Goal: Task Accomplishment & Management: Use online tool/utility

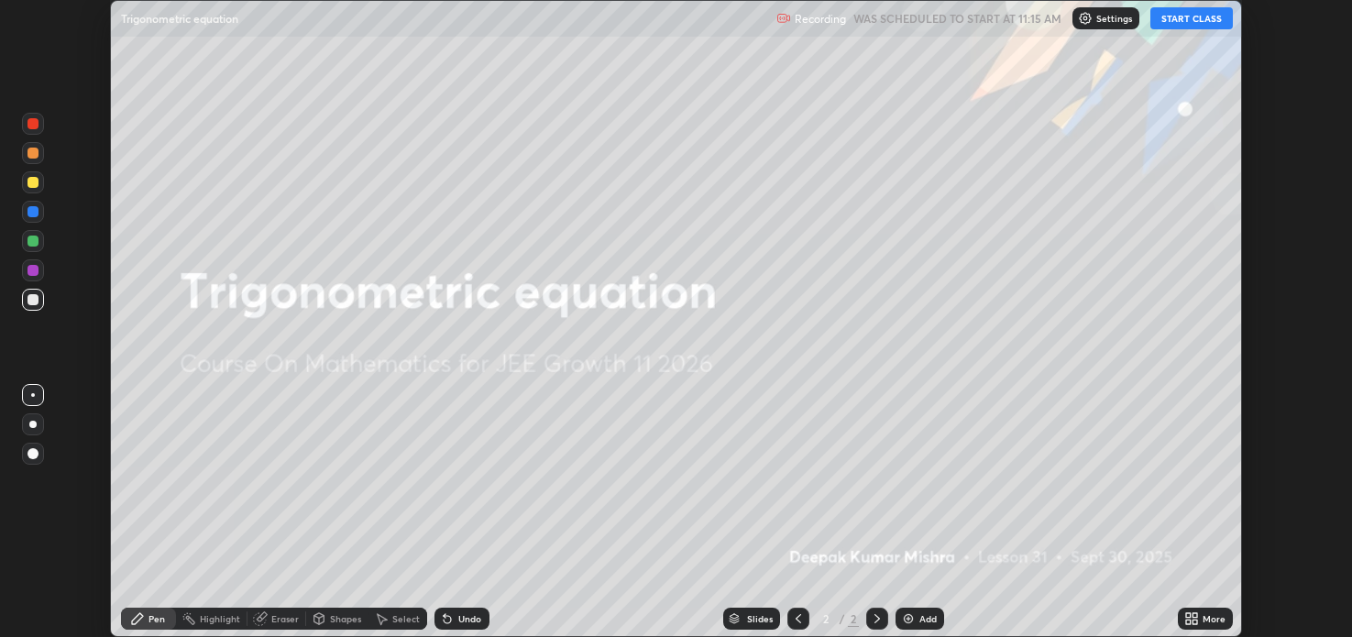
scroll to position [637, 1351]
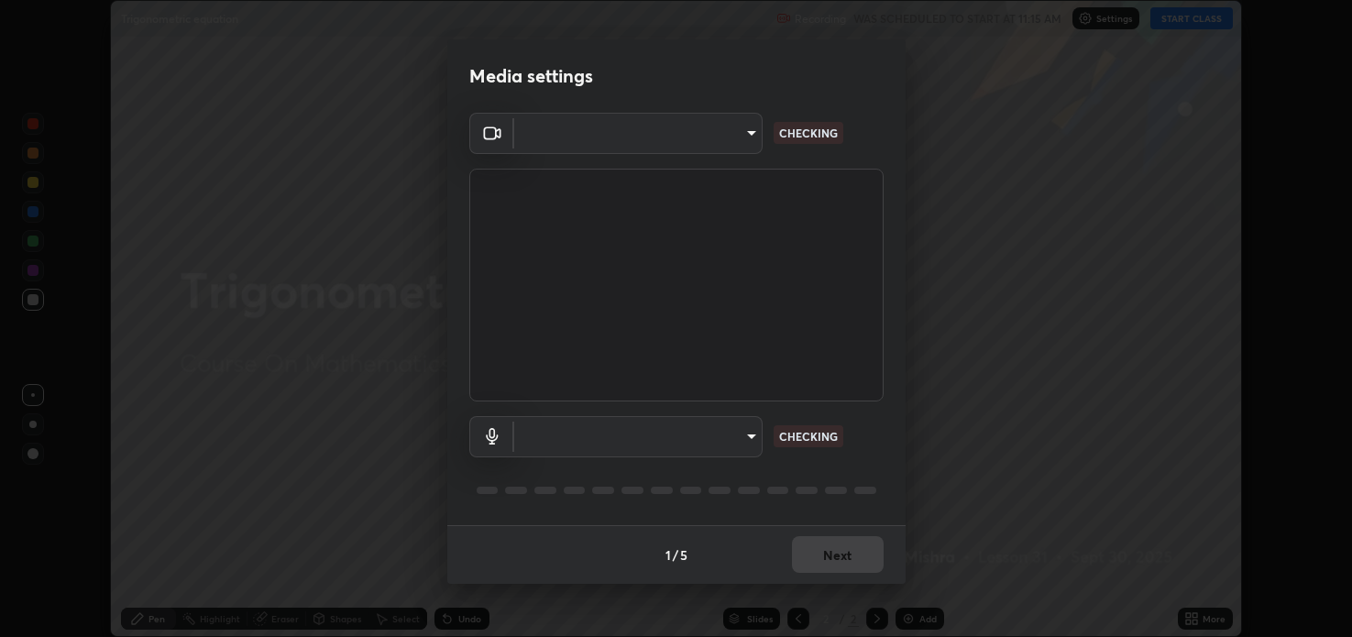
type input "2c59b190f107927fcb55c6cdfe149e37458de3dbae8a46ba74a2f9008a67dca9"
type input "communications"
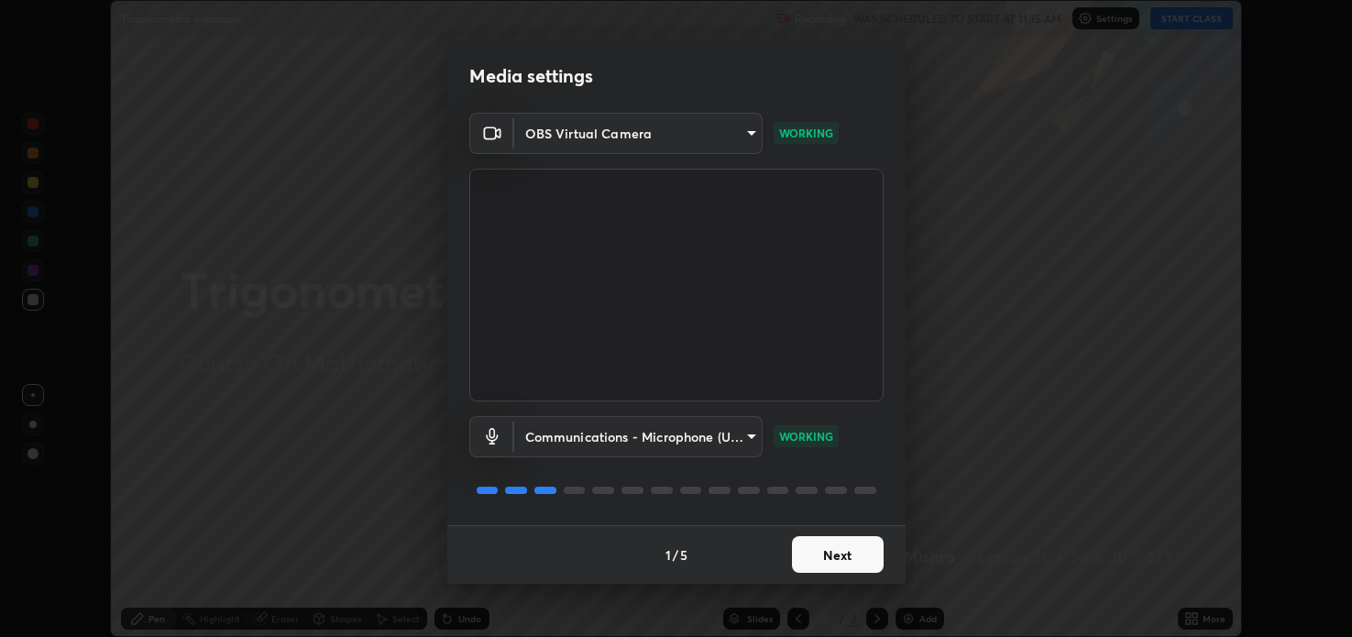
click at [841, 552] on button "Next" at bounding box center [838, 554] width 92 height 37
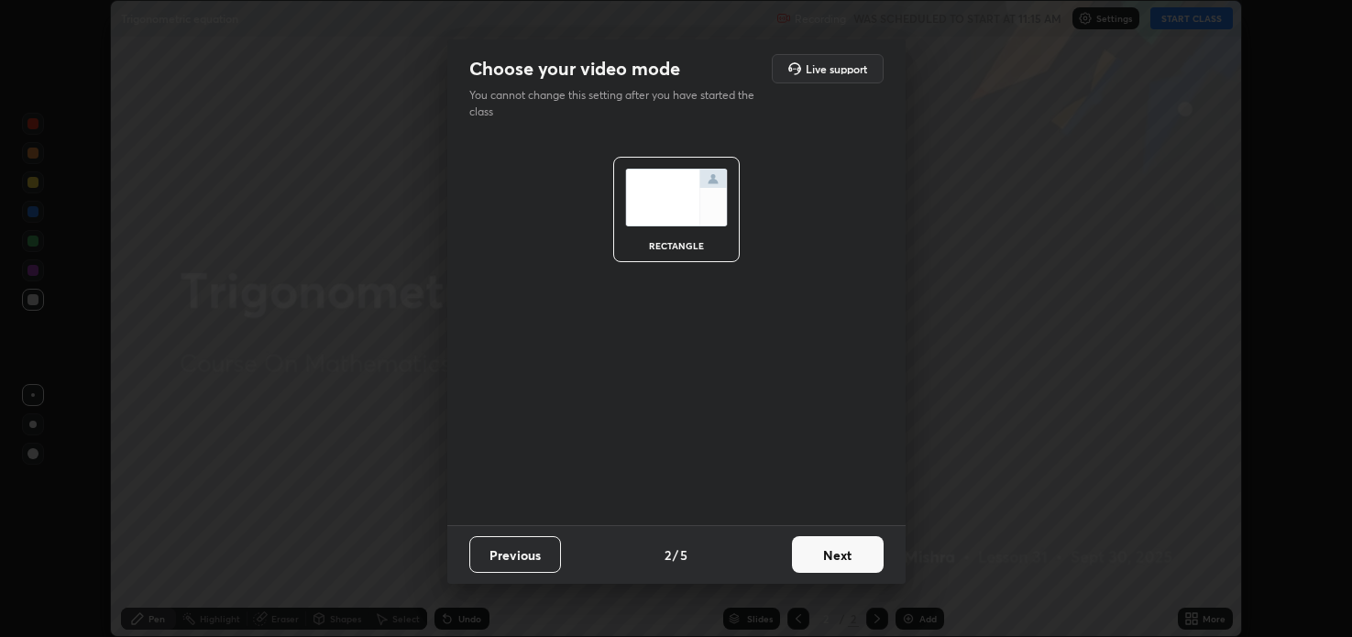
click at [843, 555] on button "Next" at bounding box center [838, 554] width 92 height 37
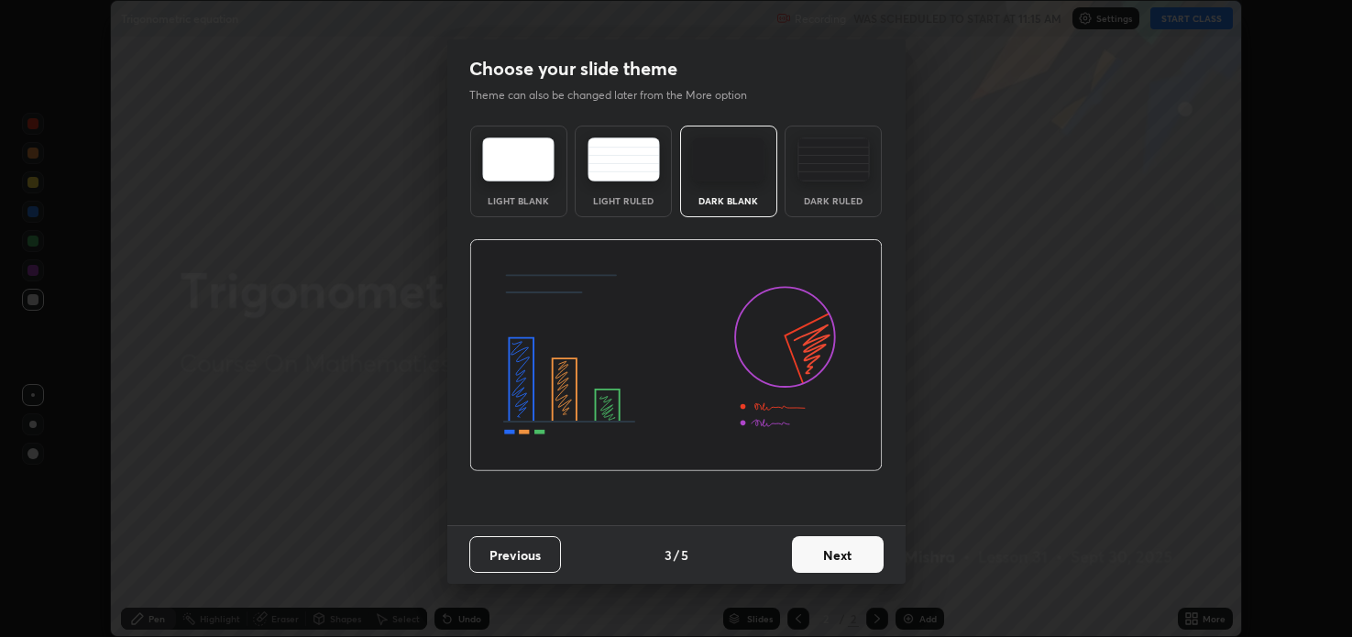
click at [840, 555] on button "Next" at bounding box center [838, 554] width 92 height 37
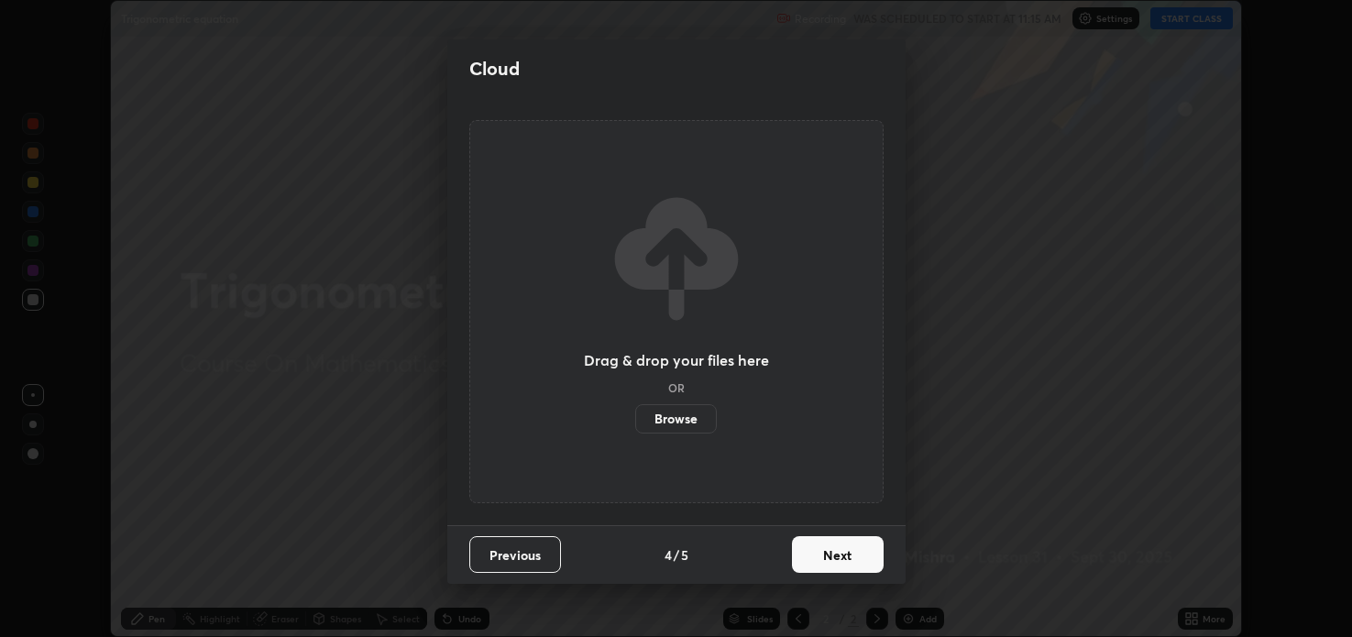
click at [840, 555] on button "Next" at bounding box center [838, 554] width 92 height 37
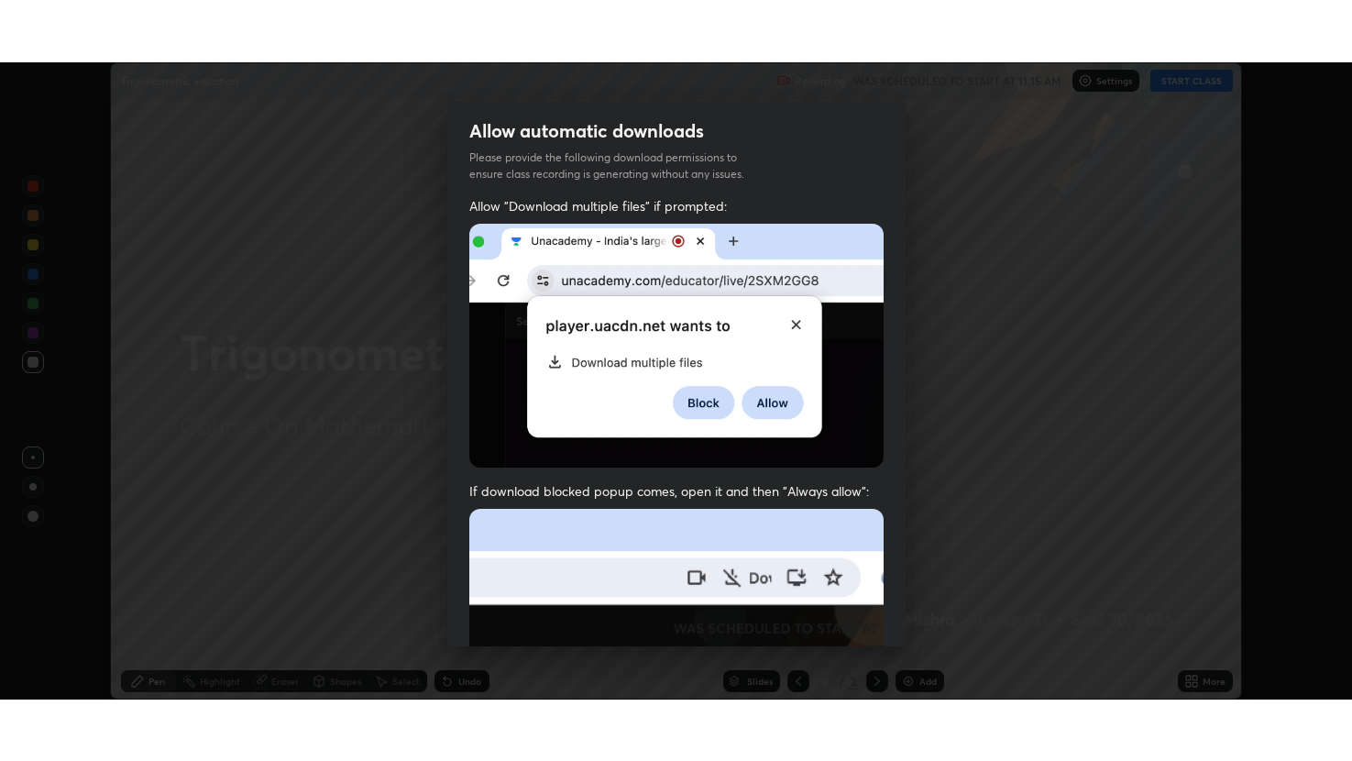
scroll to position [371, 0]
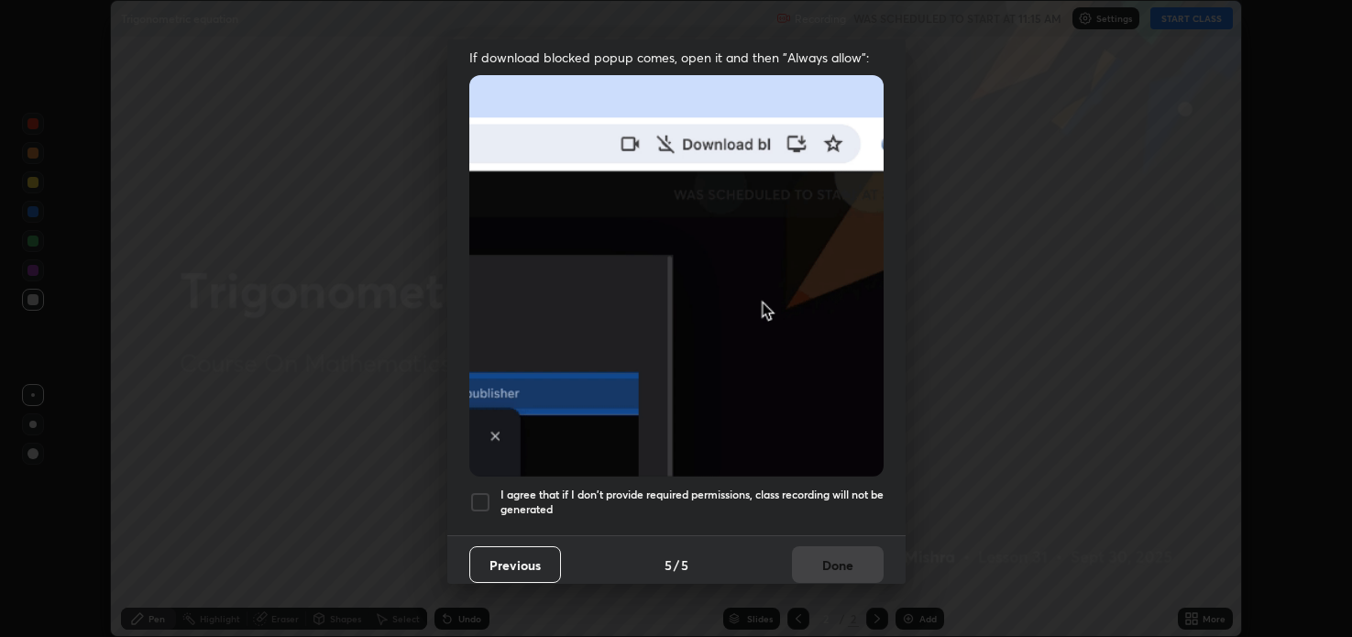
click at [479, 491] on div at bounding box center [480, 502] width 22 height 22
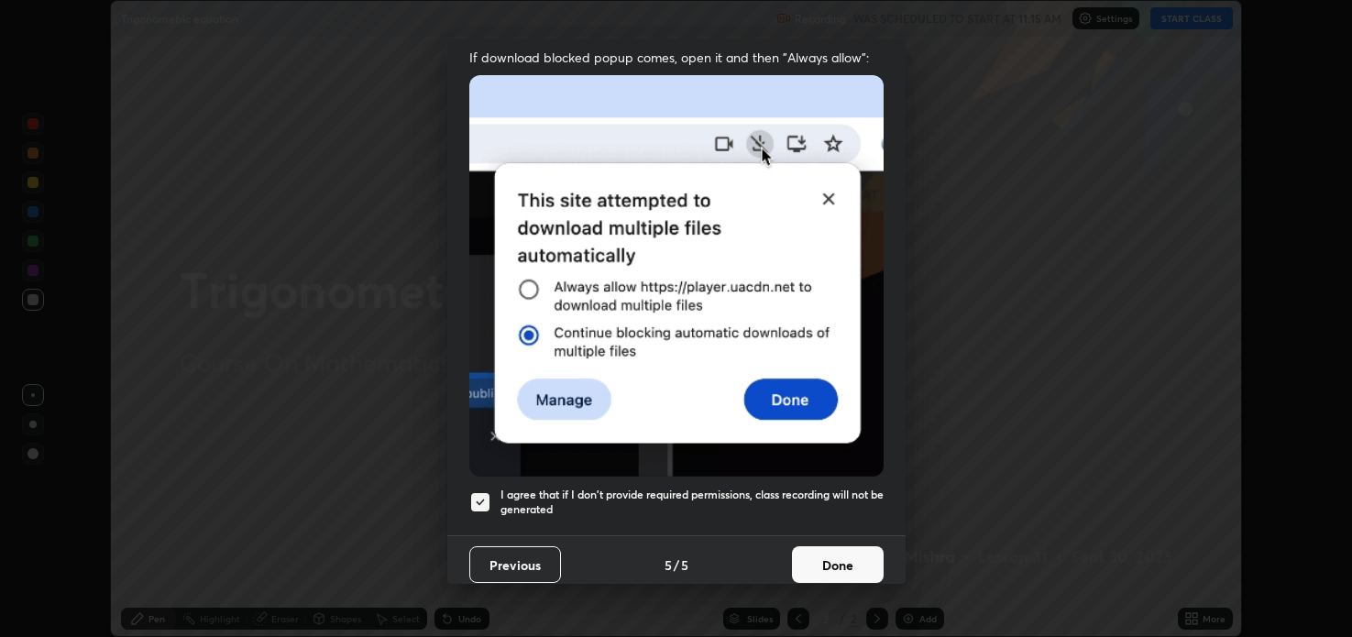
click at [842, 555] on button "Done" at bounding box center [838, 564] width 92 height 37
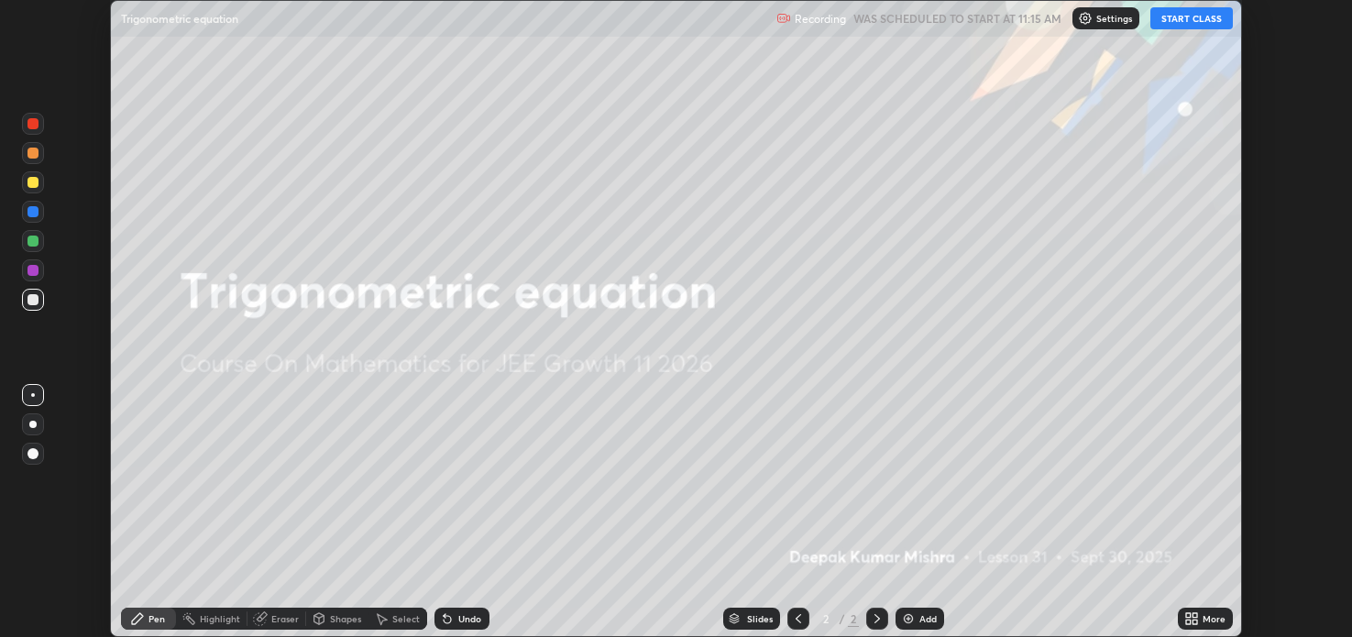
click at [1199, 19] on button "START CLASS" at bounding box center [1192, 18] width 83 height 22
click at [1212, 620] on div "More" at bounding box center [1214, 618] width 23 height 9
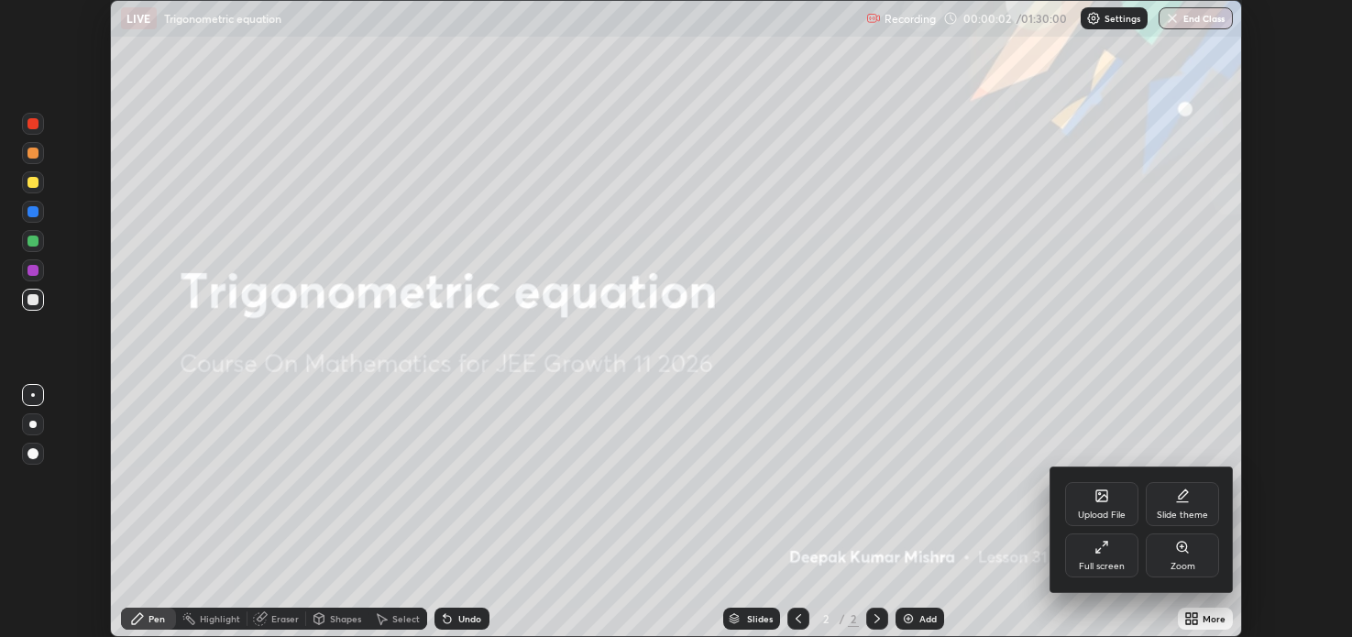
click at [1106, 556] on div "Full screen" at bounding box center [1101, 556] width 73 height 44
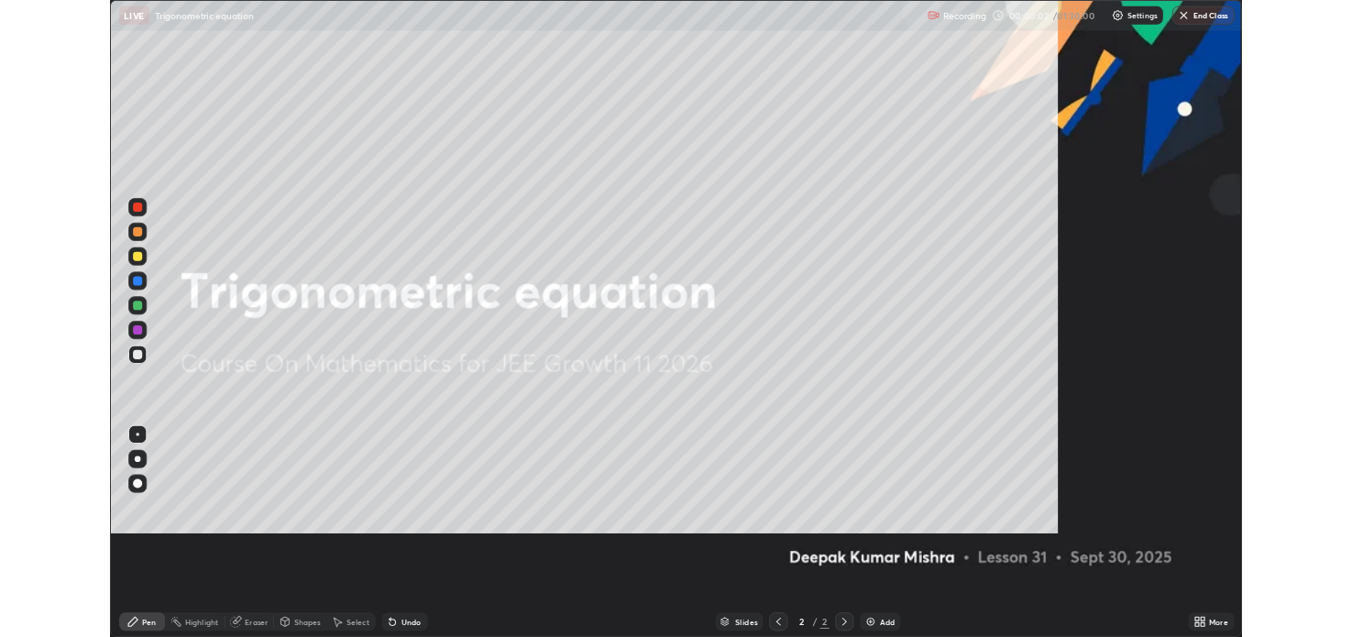
scroll to position [761, 1352]
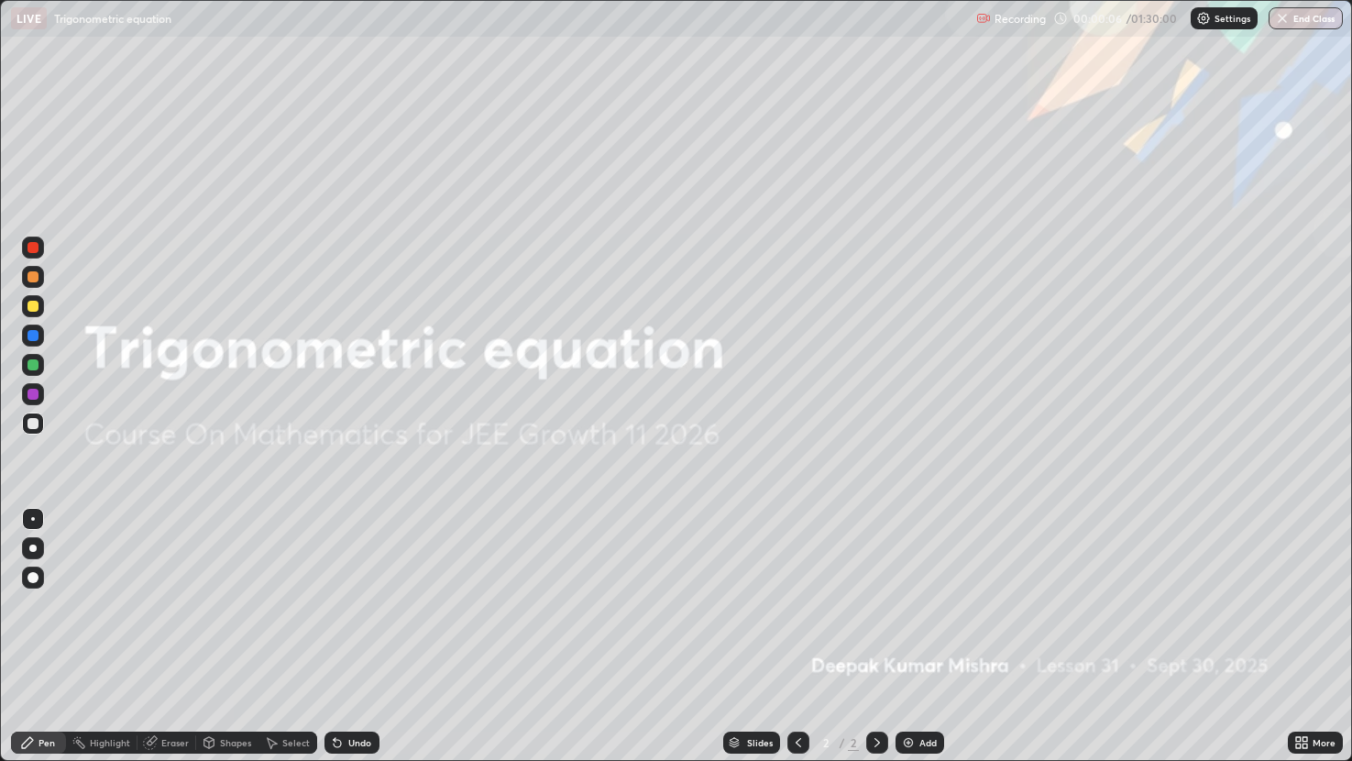
click at [928, 636] on div "Add" at bounding box center [928, 742] width 17 height 9
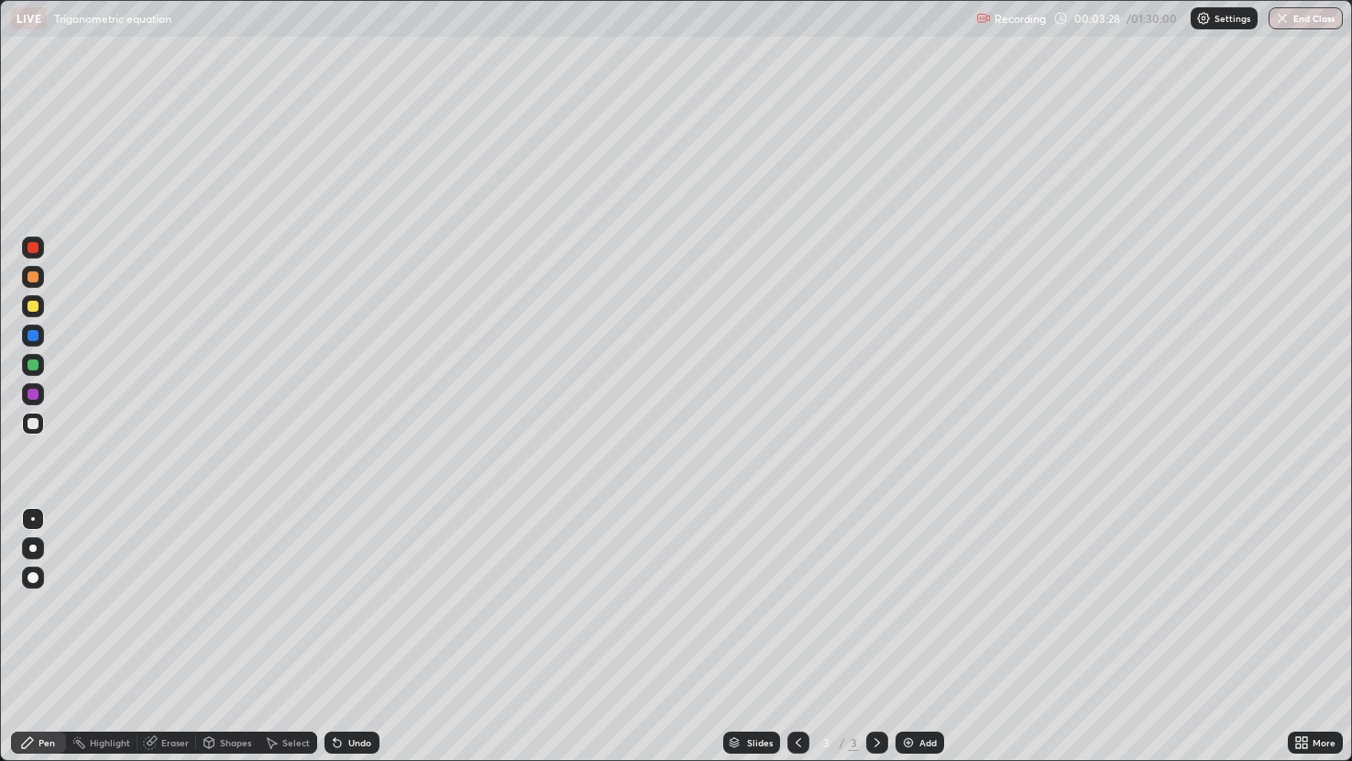
click at [31, 303] on div at bounding box center [33, 306] width 11 height 11
click at [175, 636] on div "Eraser" at bounding box center [175, 742] width 28 height 9
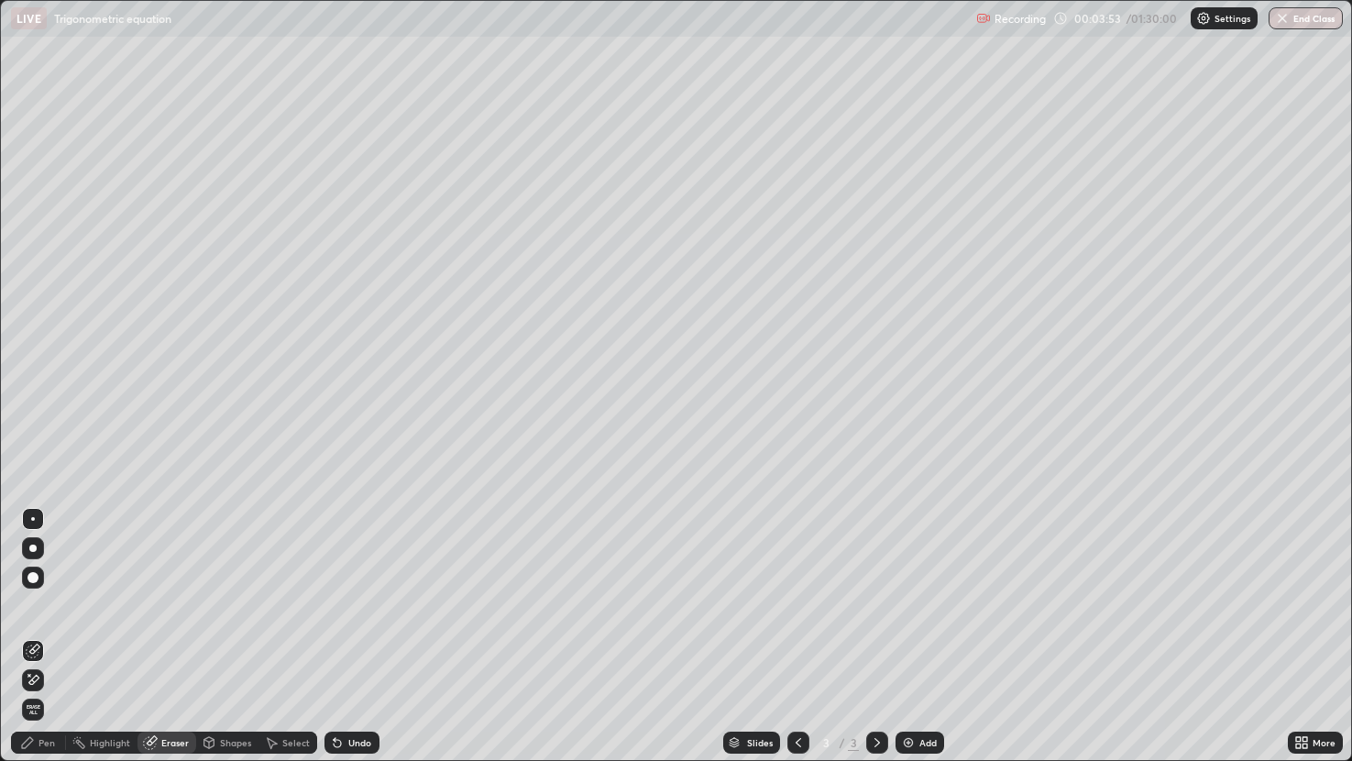
click at [52, 636] on div "Pen" at bounding box center [38, 743] width 55 height 22
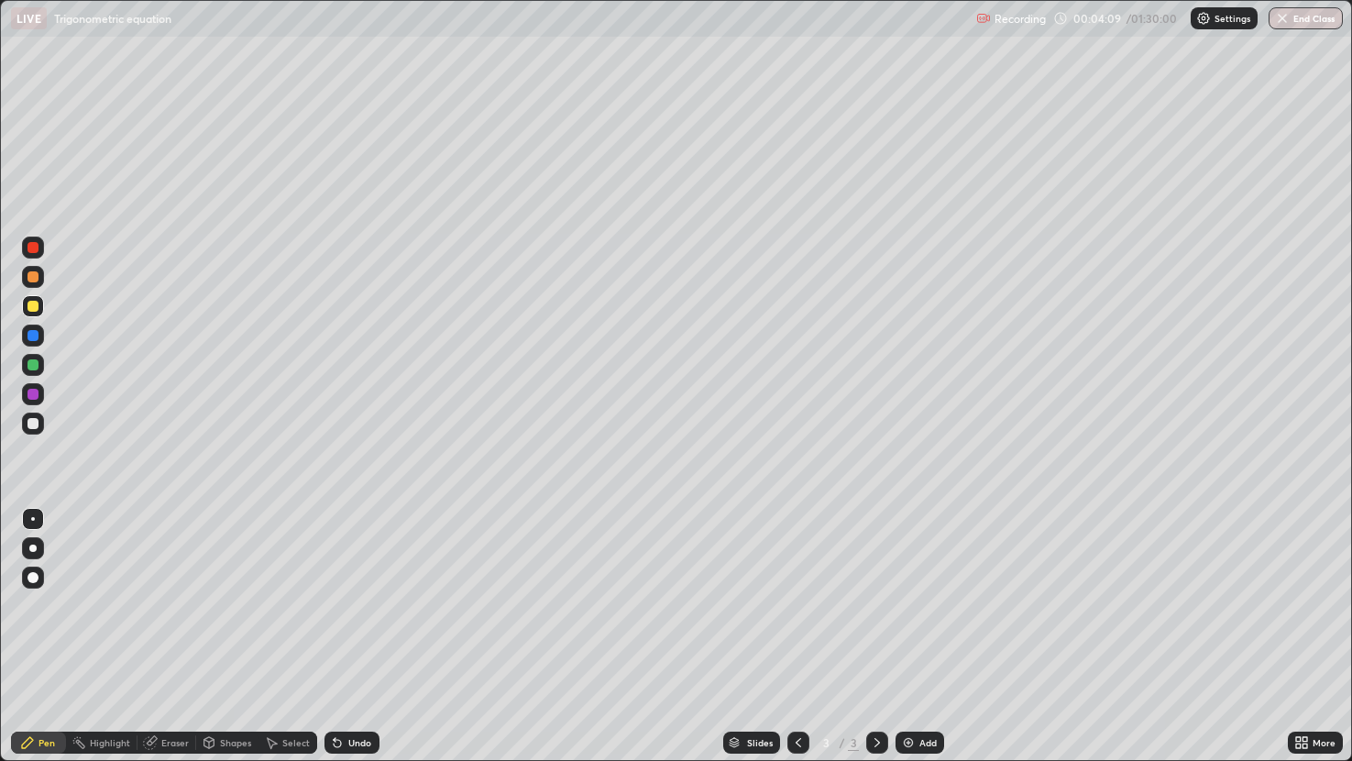
click at [183, 636] on div "Eraser" at bounding box center [175, 742] width 28 height 9
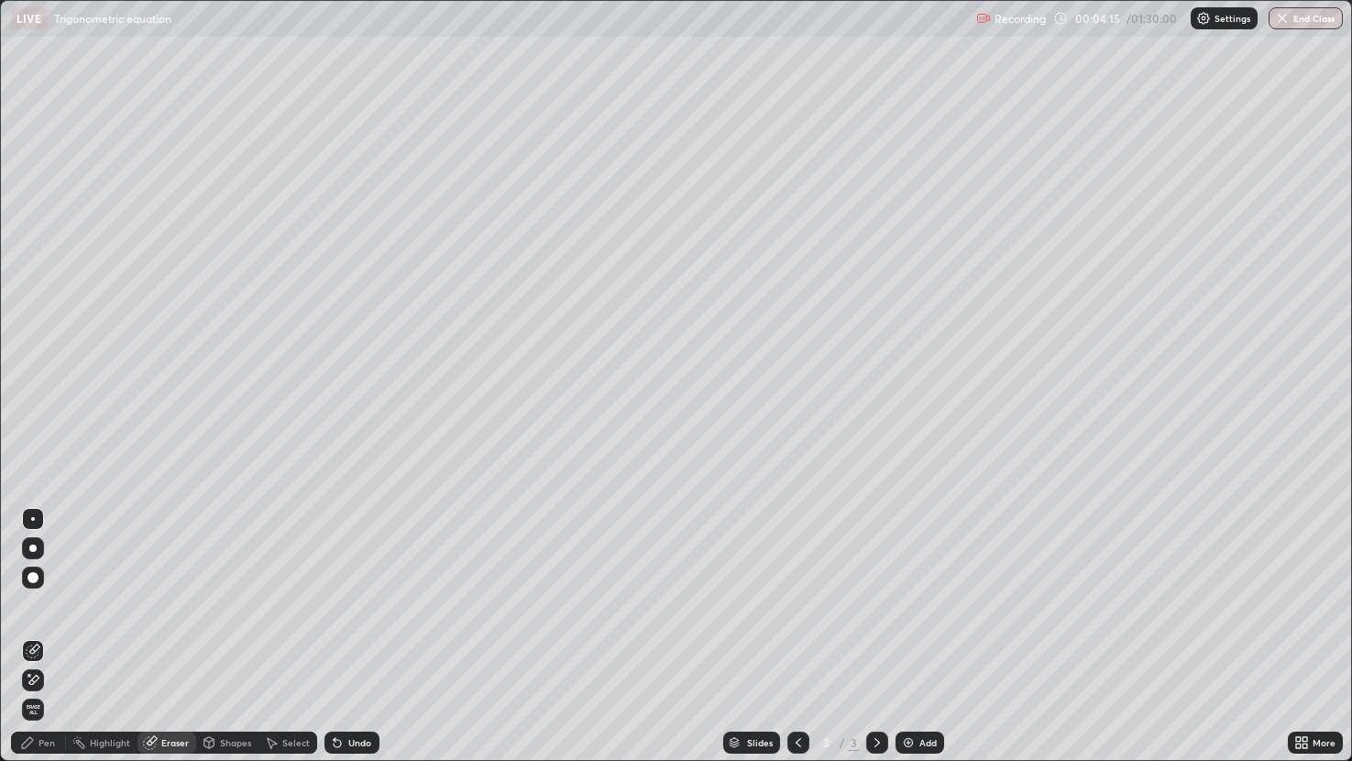
click at [52, 636] on div "Pen" at bounding box center [47, 742] width 17 height 9
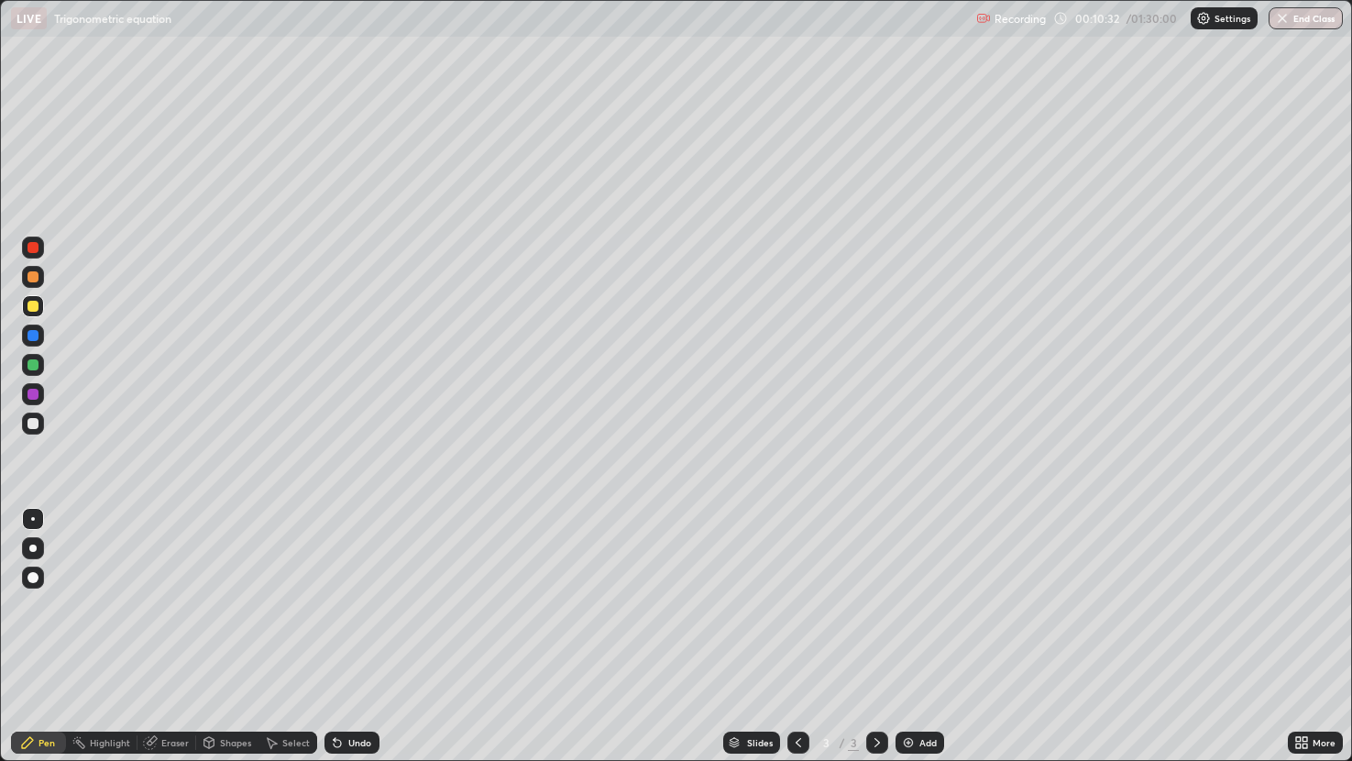
click at [38, 423] on div at bounding box center [33, 423] width 11 height 11
click at [40, 304] on div at bounding box center [33, 306] width 22 height 22
click at [915, 636] on div "Add" at bounding box center [920, 743] width 49 height 22
click at [33, 420] on div at bounding box center [33, 423] width 11 height 11
click at [910, 636] on img at bounding box center [908, 742] width 15 height 15
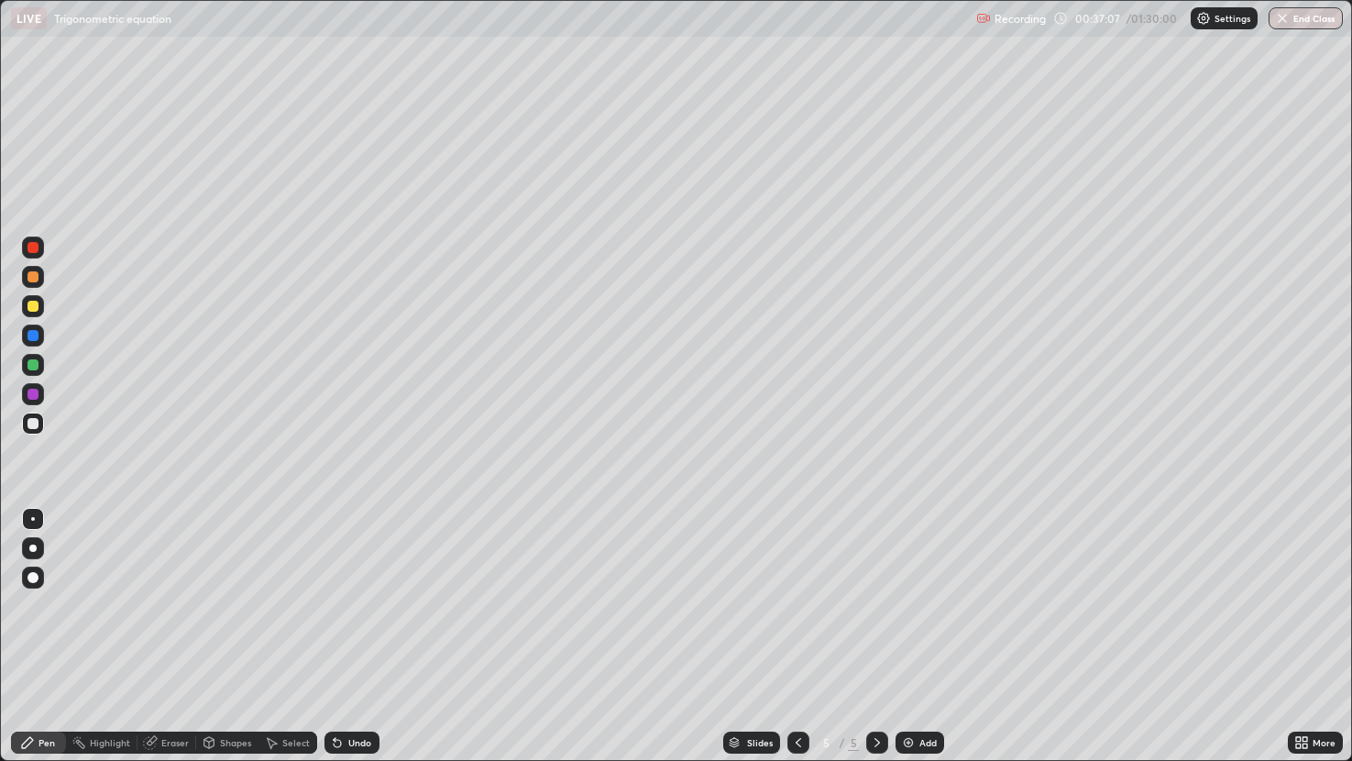
click at [797, 636] on icon at bounding box center [798, 742] width 15 height 15
click at [874, 636] on icon at bounding box center [877, 742] width 15 height 15
click at [38, 305] on div at bounding box center [33, 306] width 11 height 11
click at [179, 636] on div "Eraser" at bounding box center [175, 742] width 28 height 9
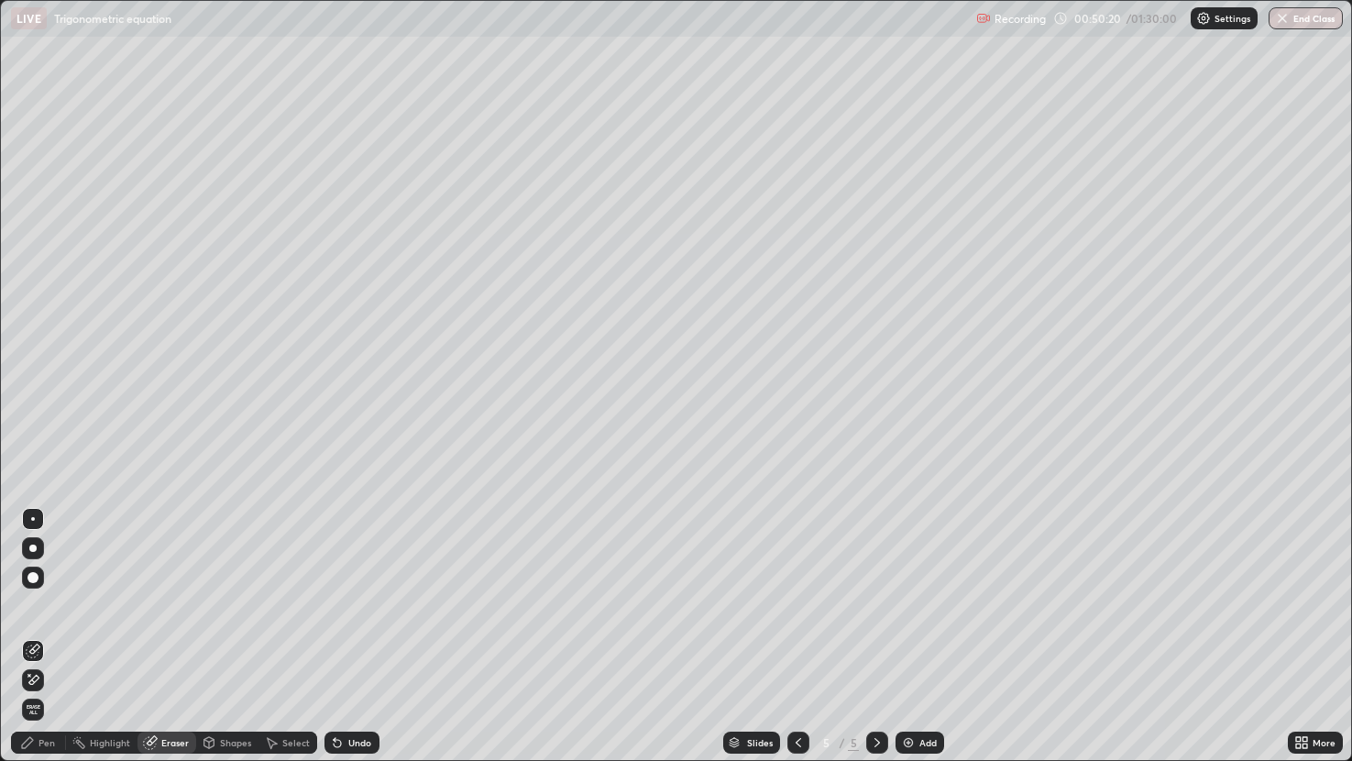
click at [43, 636] on div "Pen" at bounding box center [47, 742] width 17 height 9
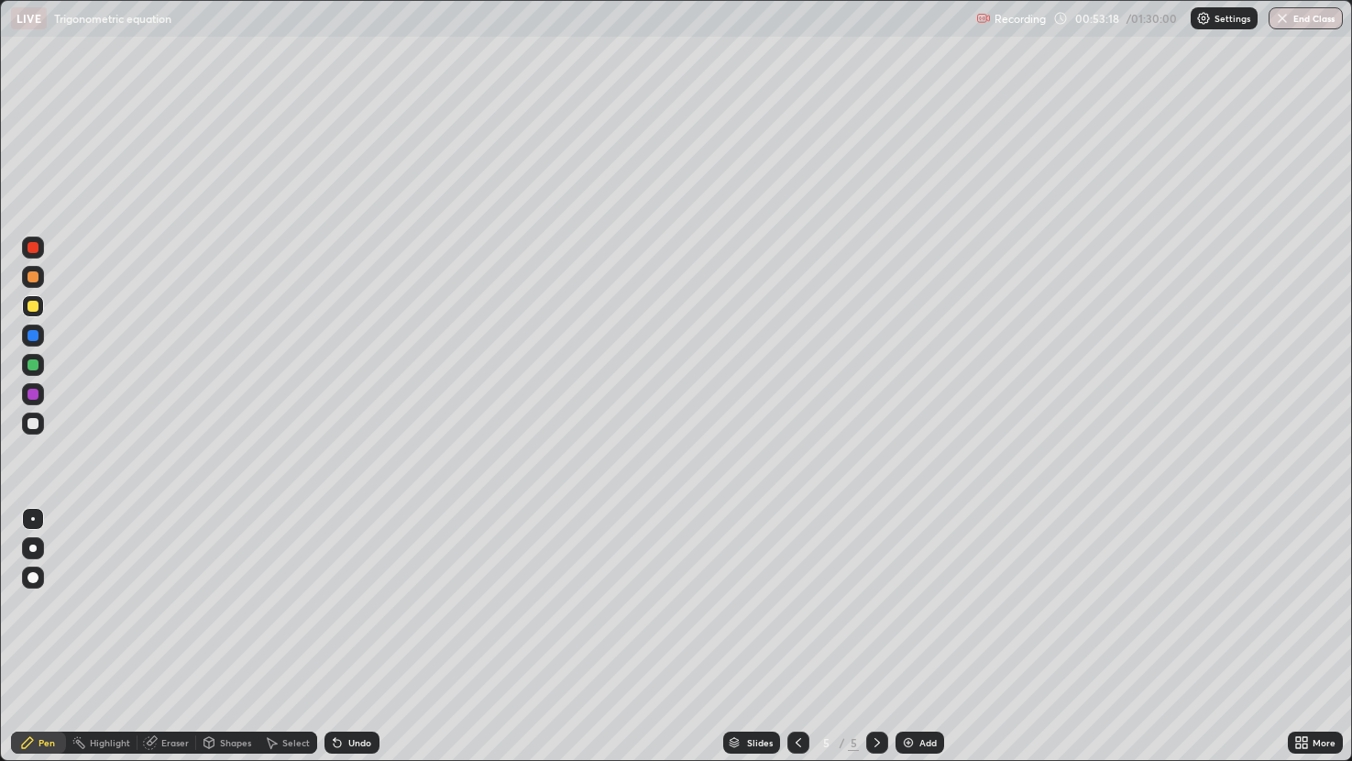
click at [922, 636] on div "Add" at bounding box center [928, 742] width 17 height 9
click at [35, 422] on div at bounding box center [33, 423] width 11 height 11
click at [184, 636] on div "Eraser" at bounding box center [167, 743] width 59 height 22
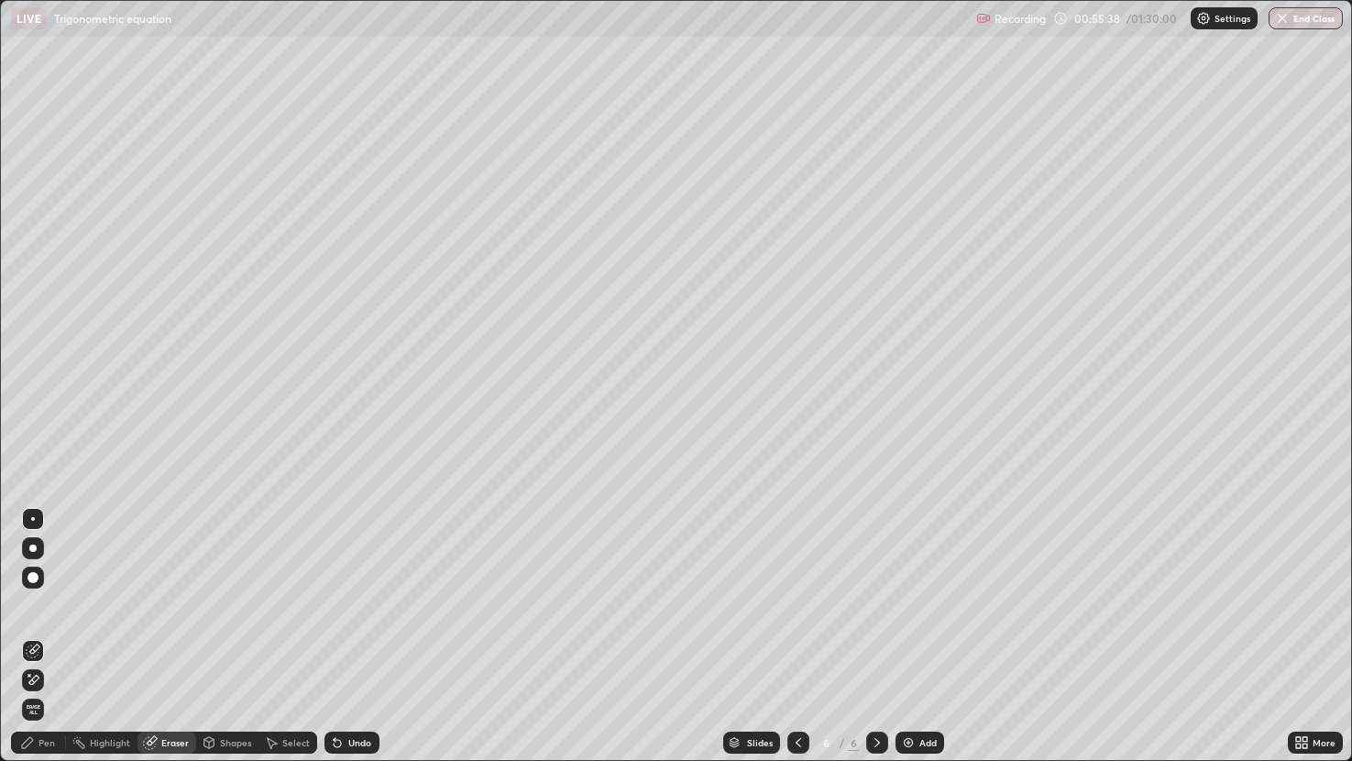
click at [73, 636] on circle at bounding box center [73, 741] width 2 height 2
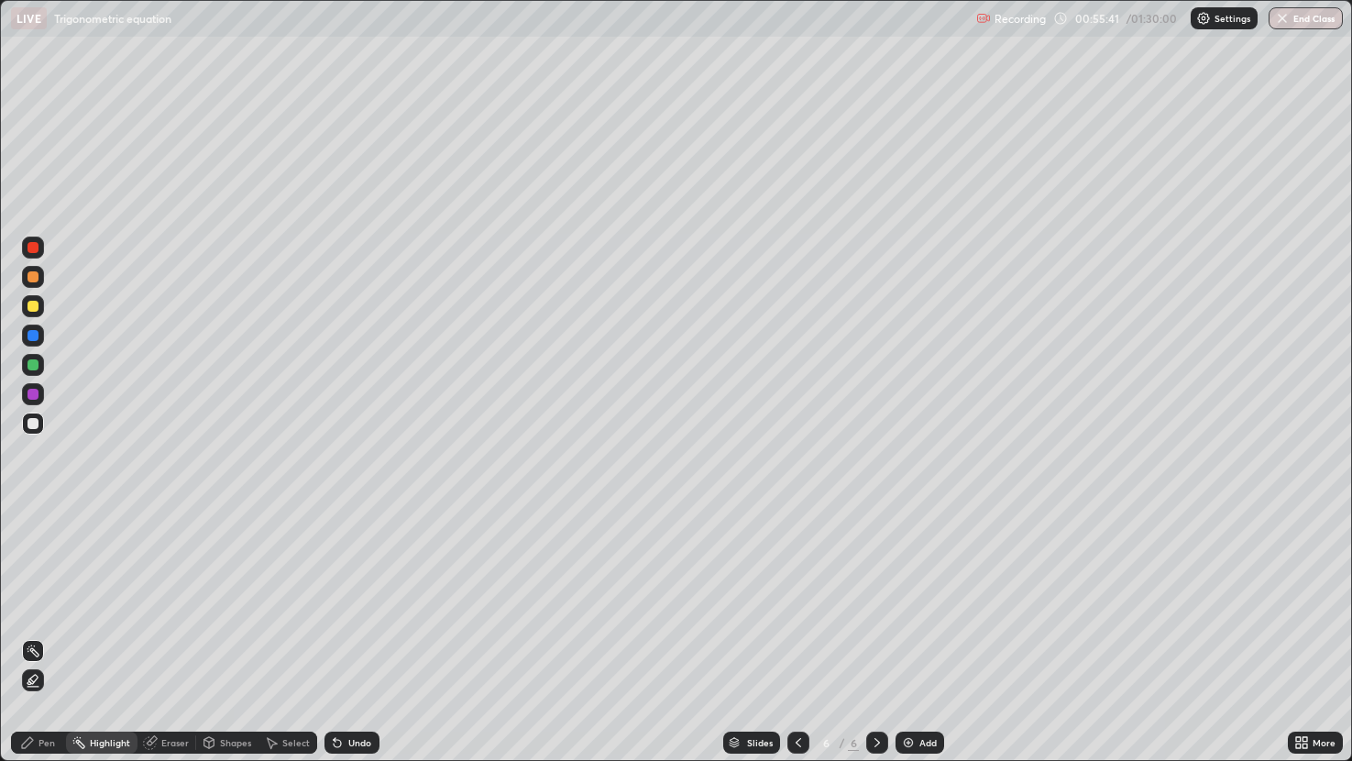
click at [54, 636] on div "Pen" at bounding box center [47, 742] width 17 height 9
click at [34, 304] on div at bounding box center [33, 306] width 11 height 11
click at [913, 636] on img at bounding box center [908, 742] width 15 height 15
click at [35, 303] on div at bounding box center [33, 306] width 11 height 11
click at [920, 636] on div "Add" at bounding box center [928, 742] width 17 height 9
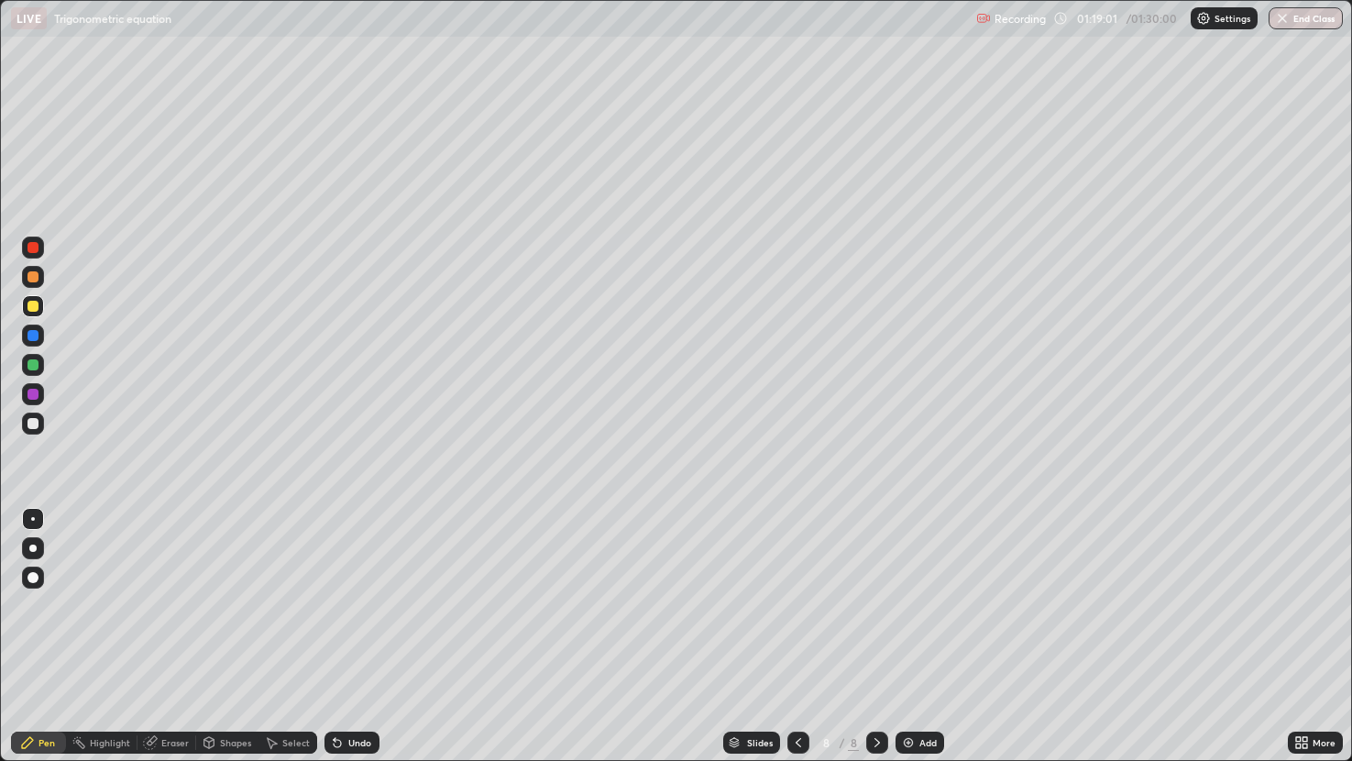
click at [33, 422] on div at bounding box center [33, 423] width 11 height 11
click at [175, 636] on div "Eraser" at bounding box center [175, 742] width 28 height 9
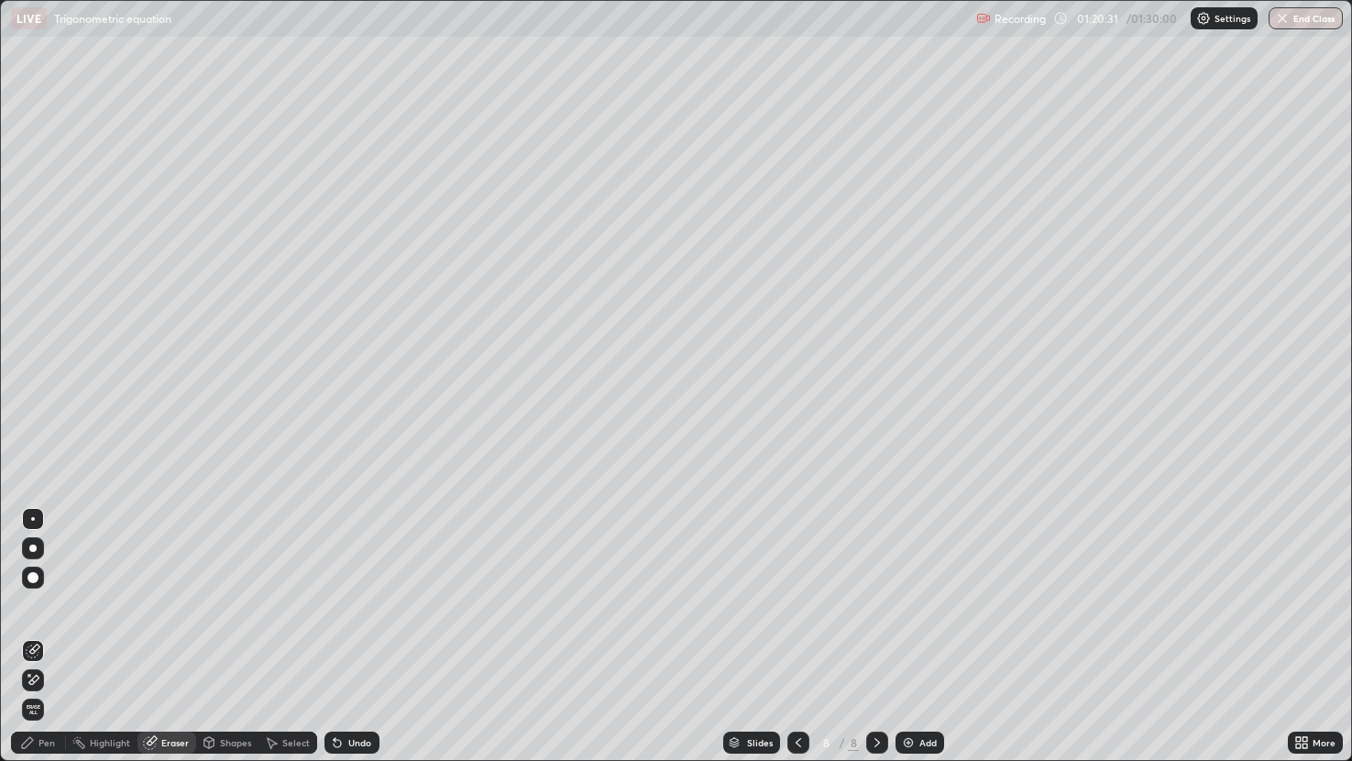
click at [57, 636] on div "Pen" at bounding box center [38, 743] width 55 height 22
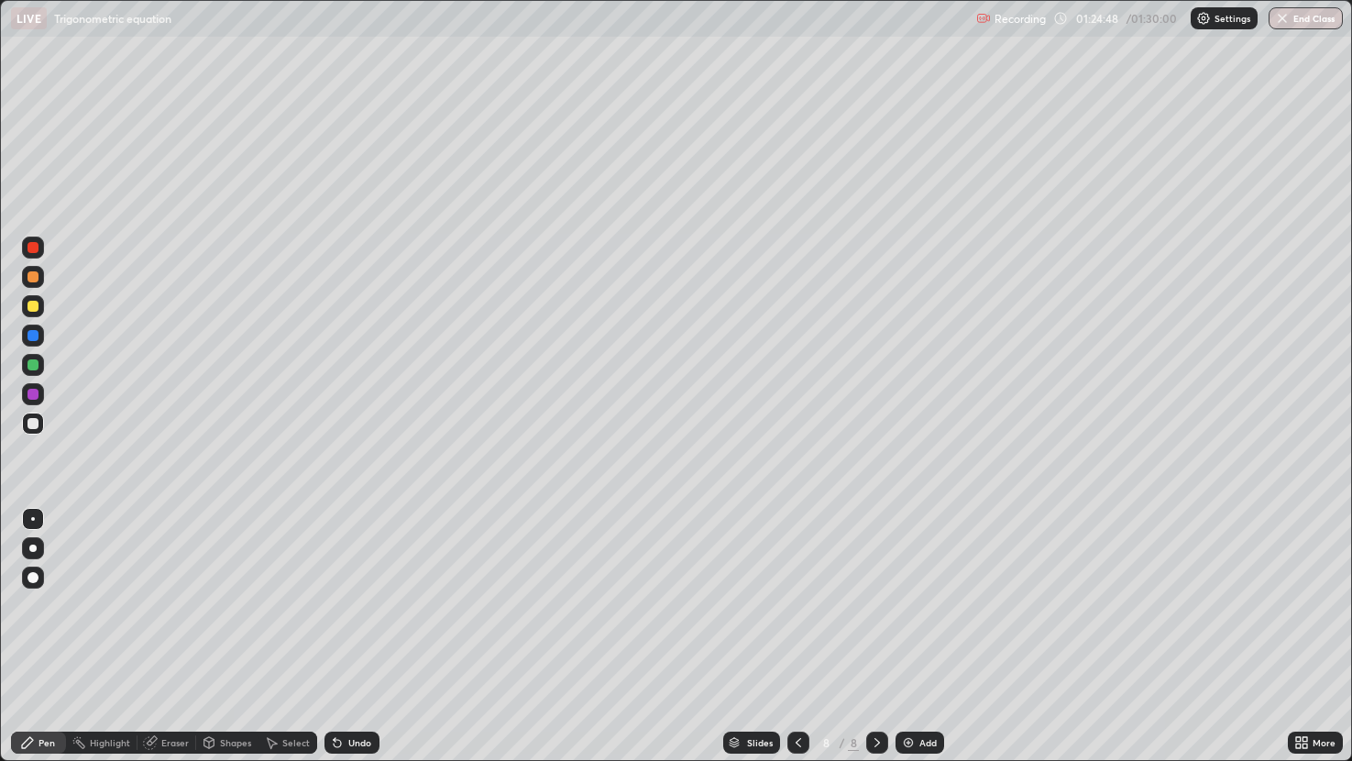
click at [1321, 17] on button "End Class" at bounding box center [1306, 18] width 74 height 22
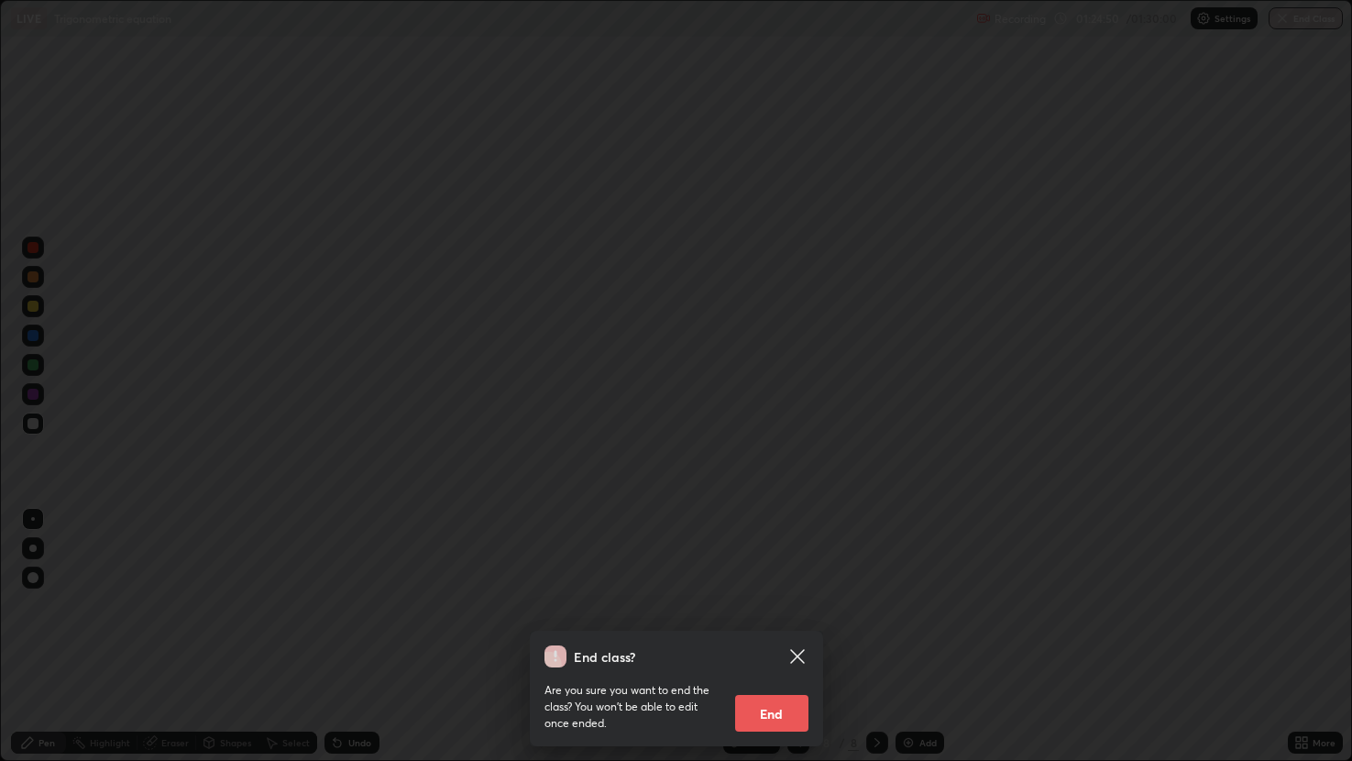
click at [774, 636] on button "End" at bounding box center [771, 713] width 73 height 37
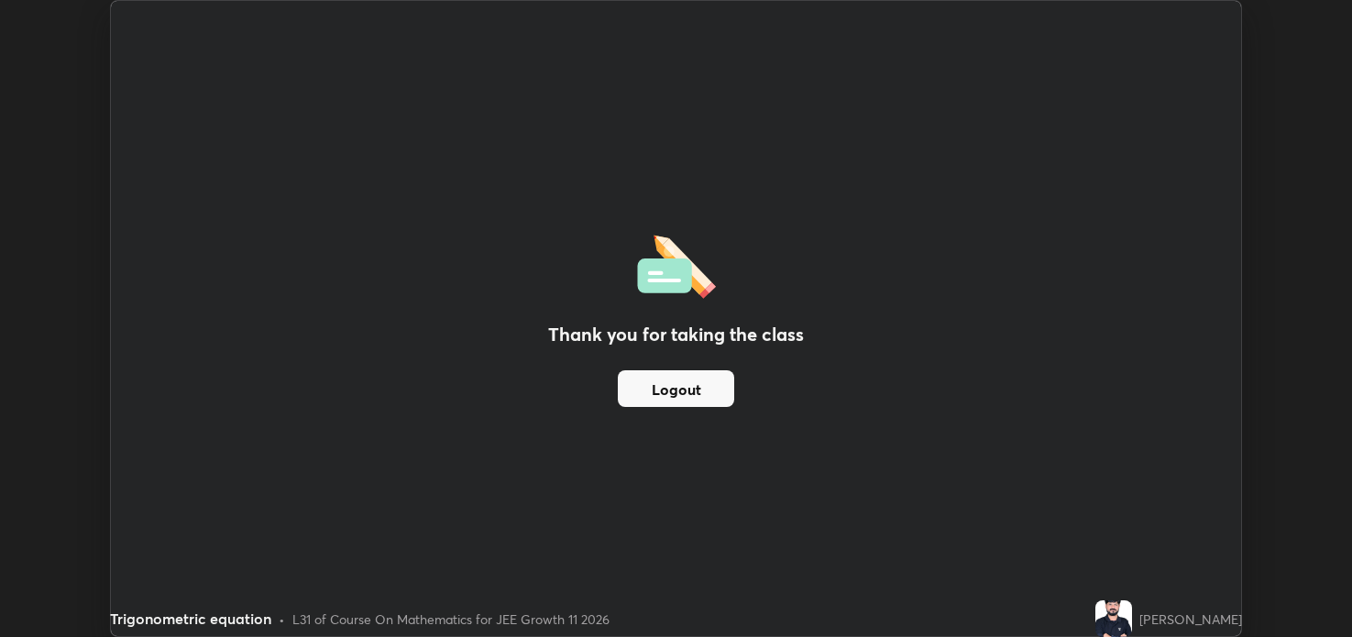
scroll to position [91046, 90330]
